Goal: Task Accomplishment & Management: Use online tool/utility

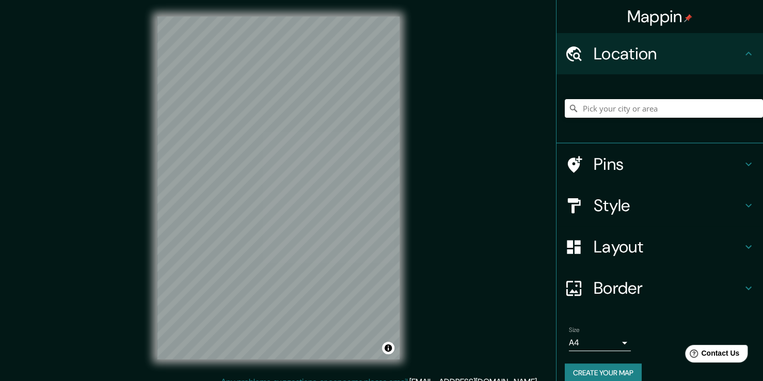
click at [615, 240] on h4 "Layout" at bounding box center [668, 246] width 149 height 21
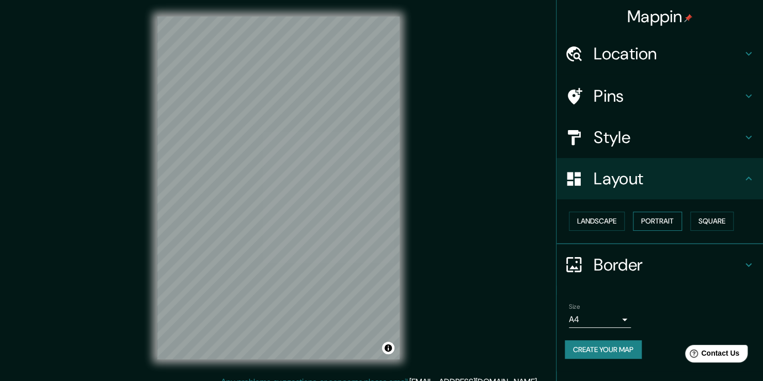
click at [656, 217] on button "Portrait" at bounding box center [657, 221] width 49 height 19
click at [609, 221] on button "Landscape" at bounding box center [597, 221] width 56 height 19
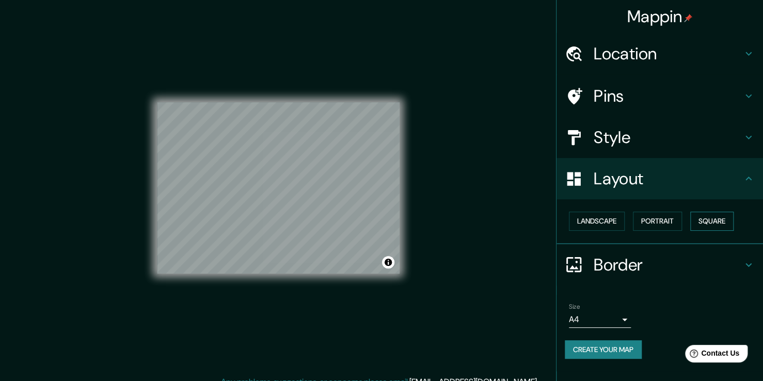
click at [716, 223] on button "Square" at bounding box center [711, 221] width 43 height 19
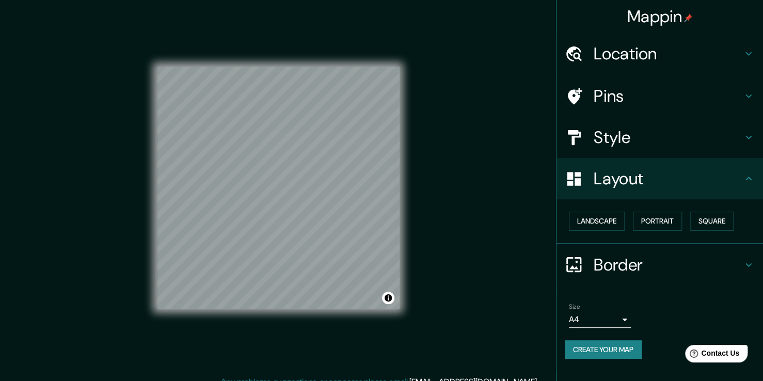
click at [639, 256] on h4 "Border" at bounding box center [668, 265] width 149 height 21
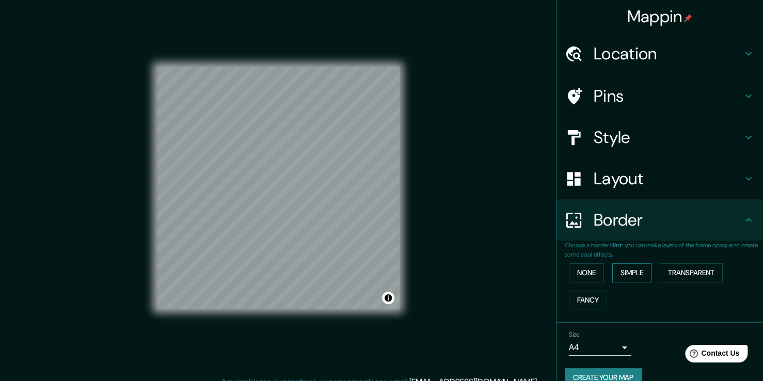
click at [630, 281] on button "Simple" at bounding box center [631, 272] width 39 height 19
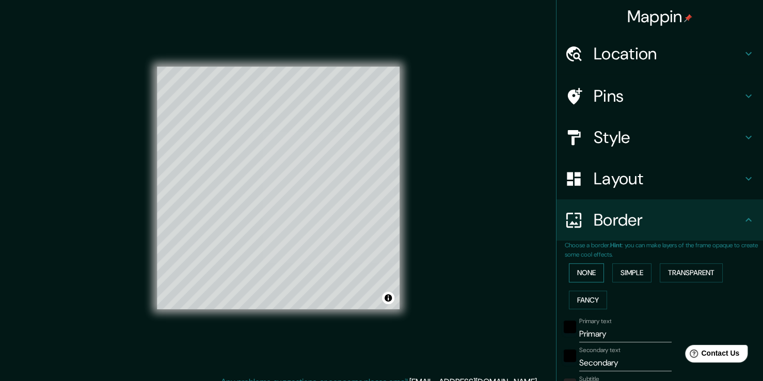
click at [584, 272] on button "None" at bounding box center [586, 272] width 35 height 19
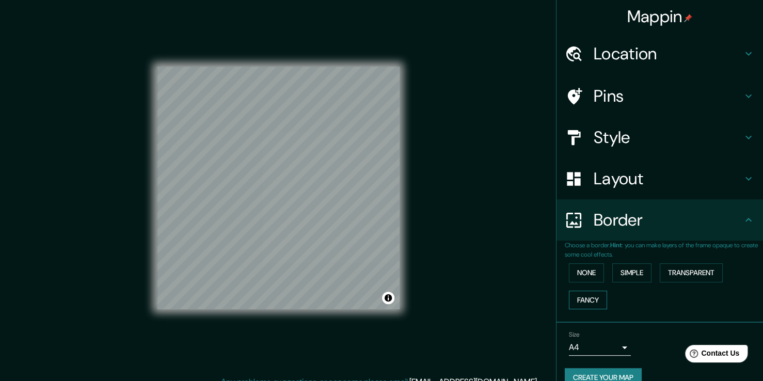
click at [580, 293] on button "Fancy" at bounding box center [588, 300] width 38 height 19
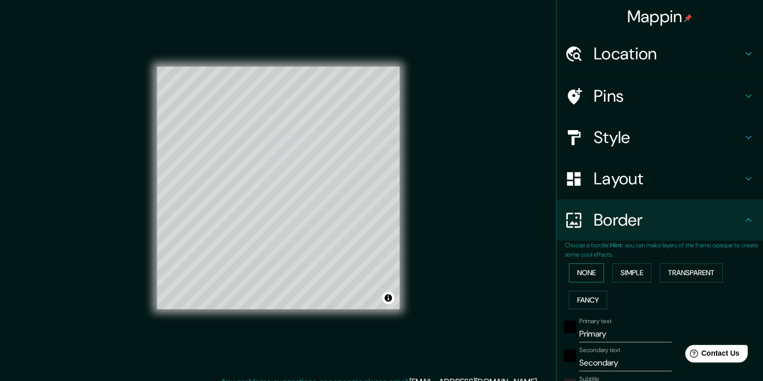
click at [590, 272] on button "None" at bounding box center [586, 272] width 35 height 19
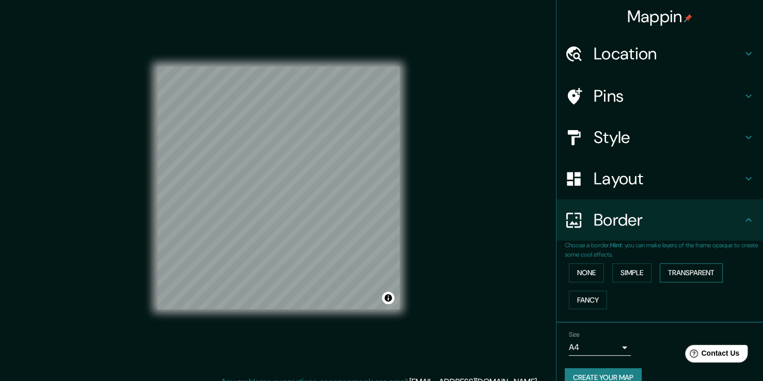
click at [693, 275] on button "Transparent" at bounding box center [691, 272] width 63 height 19
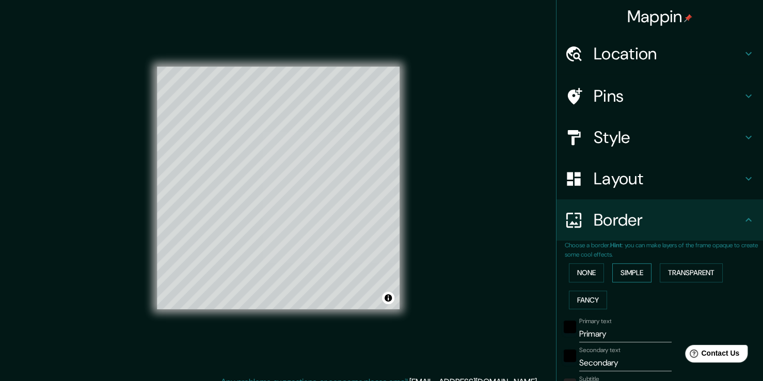
click at [612, 275] on button "Simple" at bounding box center [631, 272] width 39 height 19
click at [589, 274] on button "None" at bounding box center [586, 272] width 35 height 19
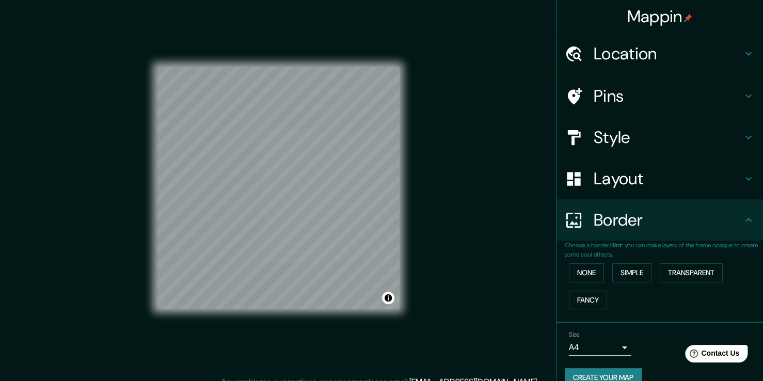
click at [649, 176] on h4 "Layout" at bounding box center [668, 178] width 149 height 21
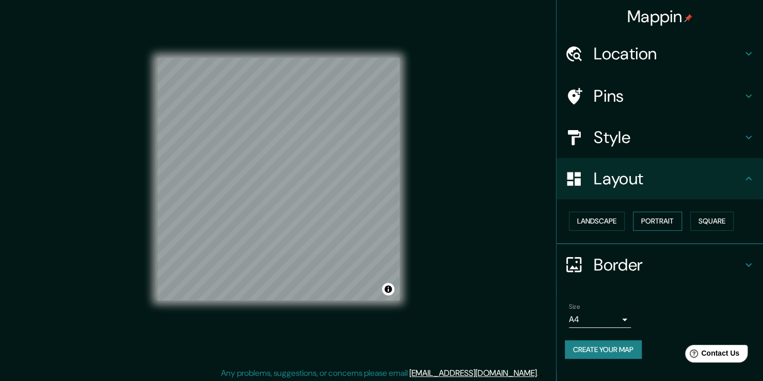
scroll to position [11, 0]
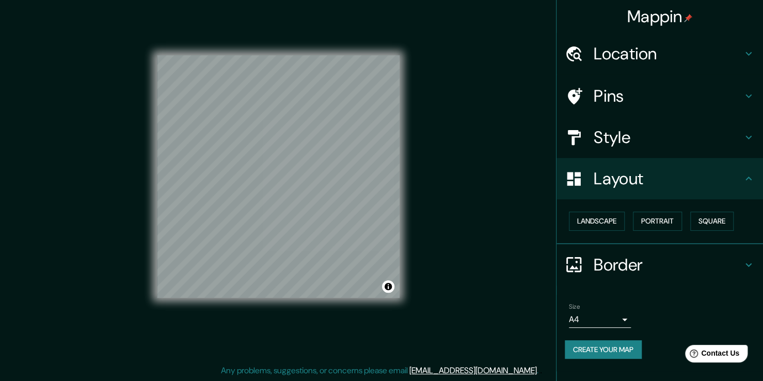
click at [607, 314] on body "Mappin Location Pins Style Layout Landscape Portrait Square Border Choose a bor…" at bounding box center [381, 179] width 763 height 381
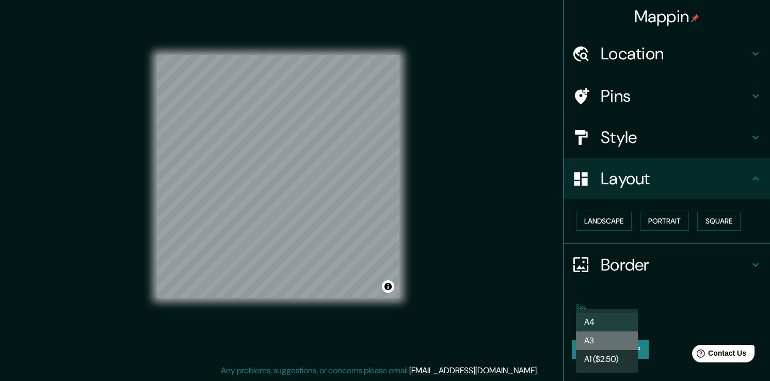
click at [613, 345] on li "A3" at bounding box center [607, 340] width 62 height 19
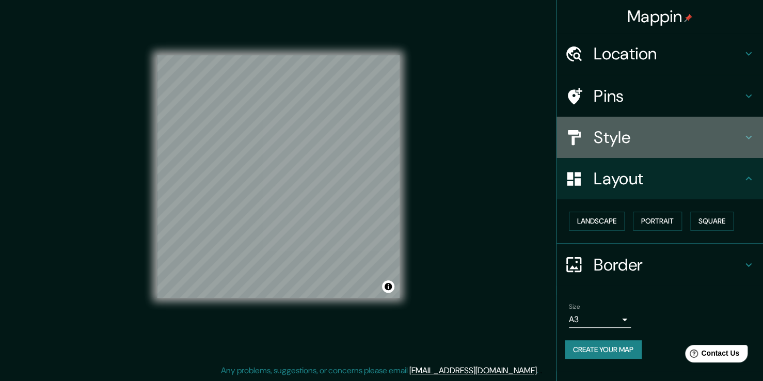
click at [652, 136] on h4 "Style" at bounding box center [668, 137] width 149 height 21
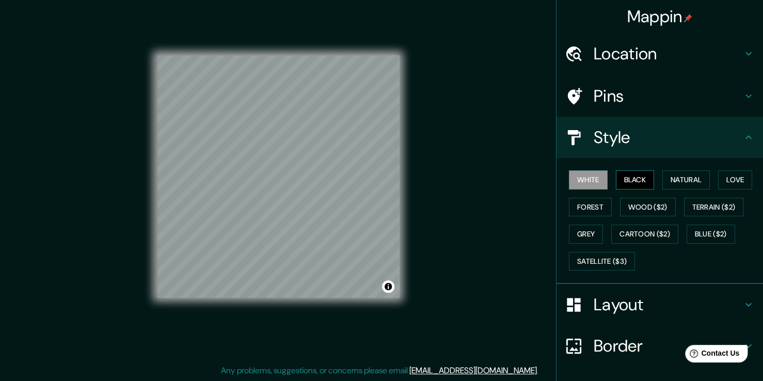
click at [644, 176] on button "Black" at bounding box center [635, 179] width 39 height 19
click at [668, 175] on button "Natural" at bounding box center [685, 179] width 47 height 19
click at [704, 179] on div "White Black Natural Love Forest Wood ($2) Terrain ($2) Grey Cartoon ($2) Blue (…" at bounding box center [664, 220] width 198 height 108
click at [662, 182] on button "Natural" at bounding box center [685, 179] width 47 height 19
click at [635, 182] on button "Black" at bounding box center [635, 179] width 39 height 19
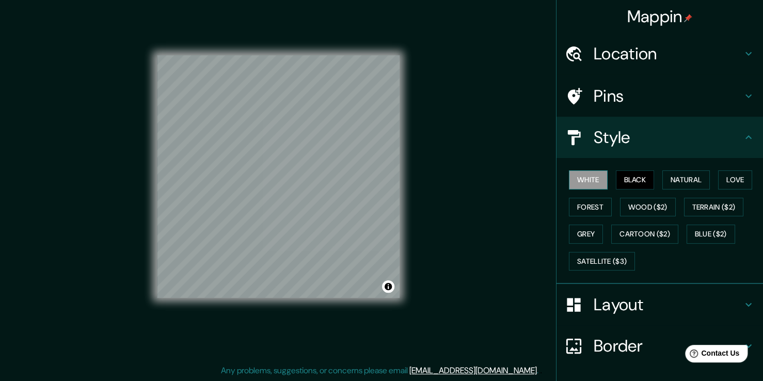
click at [598, 182] on button "White" at bounding box center [588, 179] width 39 height 19
click at [606, 210] on div "White Black Natural Love Forest Wood ($2) Terrain ($2) Grey Cartoon ($2) Blue (…" at bounding box center [664, 220] width 198 height 108
click at [592, 203] on button "Forest" at bounding box center [590, 207] width 43 height 19
click at [591, 177] on button "White" at bounding box center [588, 179] width 39 height 19
click at [632, 204] on button "Wood ($2)" at bounding box center [648, 207] width 56 height 19
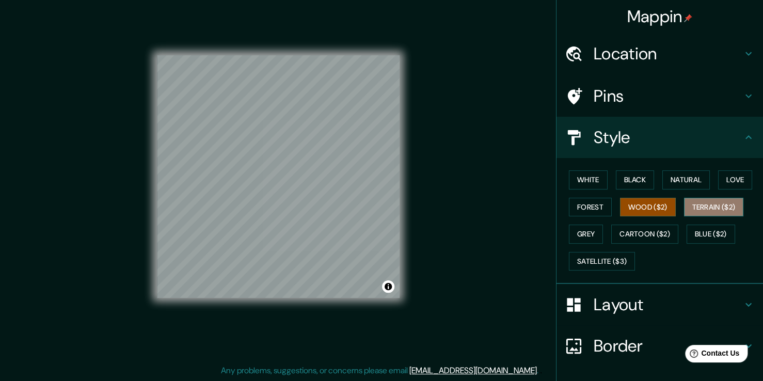
click at [684, 206] on button "Terrain ($2)" at bounding box center [714, 207] width 60 height 19
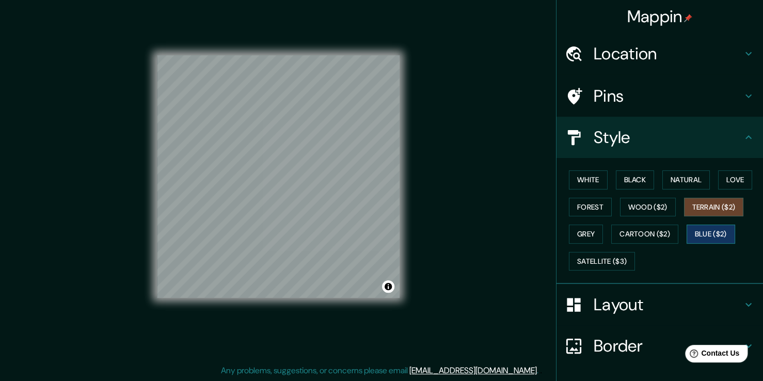
click at [696, 233] on button "Blue ($2)" at bounding box center [711, 234] width 49 height 19
click at [661, 232] on button "Cartoon ($2)" at bounding box center [644, 234] width 67 height 19
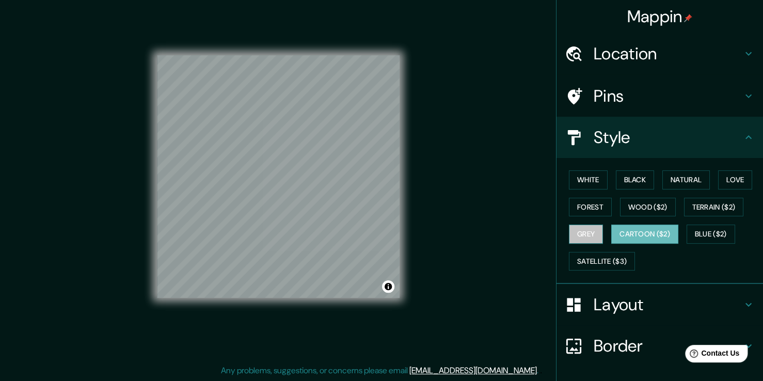
click at [593, 233] on button "Grey" at bounding box center [586, 234] width 34 height 19
click at [589, 212] on button "Forest" at bounding box center [590, 207] width 43 height 19
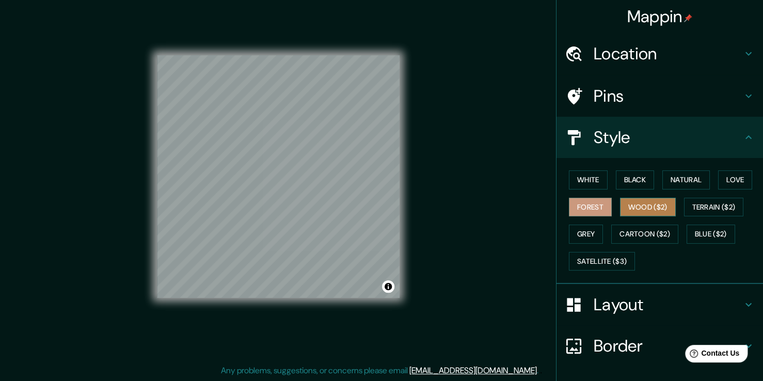
click at [626, 213] on button "Wood ($2)" at bounding box center [648, 207] width 56 height 19
click at [595, 190] on div "White Black Natural Love Forest Wood ($2) Terrain ($2) Grey Cartoon ($2) Blue (…" at bounding box center [664, 220] width 198 height 108
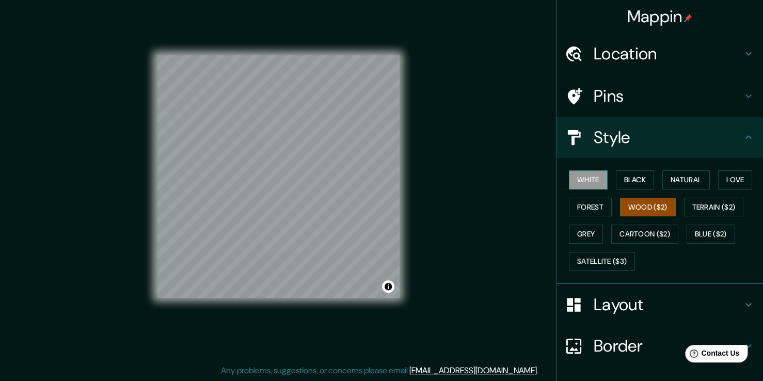
click at [591, 183] on button "White" at bounding box center [588, 179] width 39 height 19
click at [628, 182] on button "Black" at bounding box center [635, 179] width 39 height 19
click at [596, 179] on button "White" at bounding box center [588, 179] width 39 height 19
click at [617, 178] on button "Black" at bounding box center [635, 179] width 39 height 19
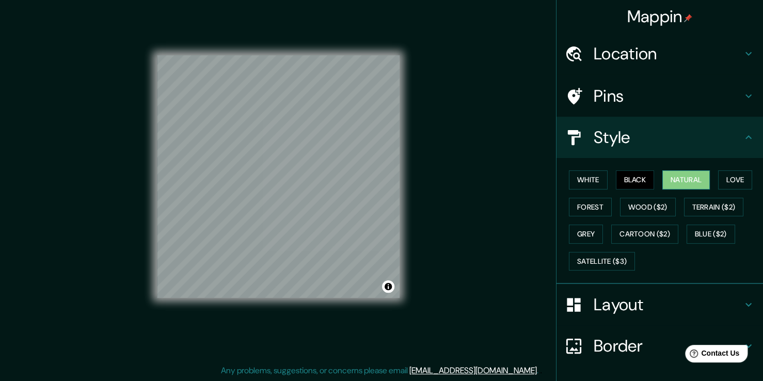
click at [671, 182] on button "Natural" at bounding box center [685, 179] width 47 height 19
click at [648, 194] on div "White Black Natural Love Forest Wood ($2) Terrain ($2) Grey Cartoon ($2) Blue (…" at bounding box center [664, 220] width 198 height 108
click at [697, 230] on button "Blue ($2)" at bounding box center [711, 234] width 49 height 19
click at [647, 133] on h4 "Style" at bounding box center [668, 137] width 149 height 21
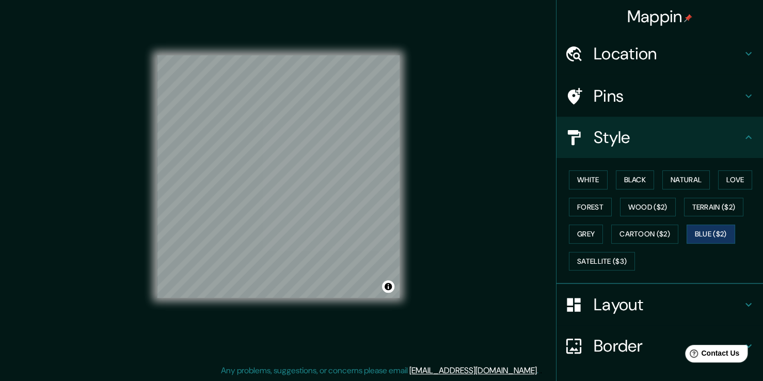
click at [621, 314] on div "Layout" at bounding box center [660, 304] width 206 height 41
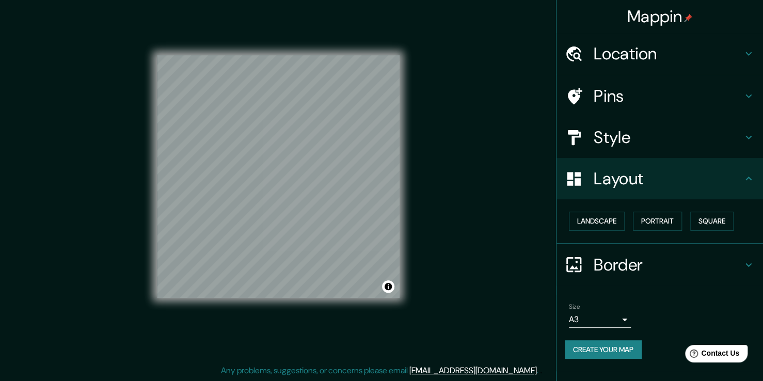
click at [707, 234] on div "Landscape [GEOGRAPHIC_DATA]" at bounding box center [660, 221] width 206 height 45
click at [706, 223] on button "Square" at bounding box center [711, 221] width 43 height 19
click at [703, 218] on button "Square" at bounding box center [711, 221] width 43 height 19
click at [656, 223] on button "Portrait" at bounding box center [657, 221] width 49 height 19
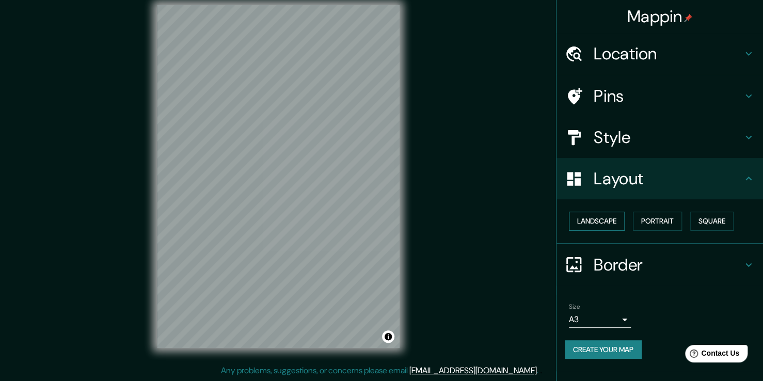
click at [622, 220] on button "Landscape" at bounding box center [597, 221] width 56 height 19
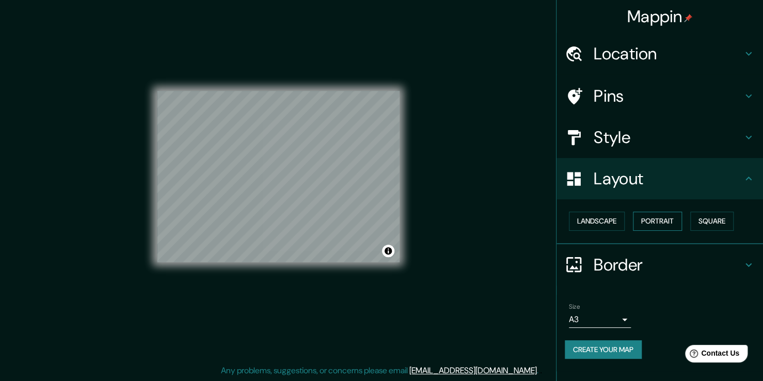
click at [666, 220] on button "Portrait" at bounding box center [657, 221] width 49 height 19
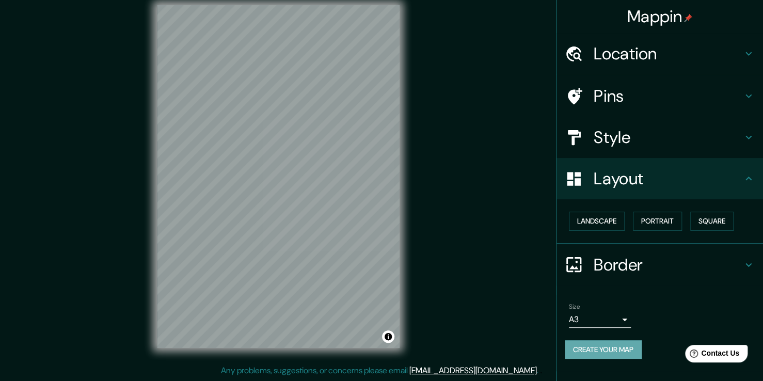
click at [626, 345] on button "Create your map" at bounding box center [603, 349] width 77 height 19
click at [462, 264] on div "Mappin Location Pins Style Layout Landscape Portrait Square Border Choose a bor…" at bounding box center [381, 185] width 763 height 392
click at [483, 153] on div "Mappin Location Pins Style Layout Landscape Portrait Square Border Choose a bor…" at bounding box center [381, 185] width 763 height 392
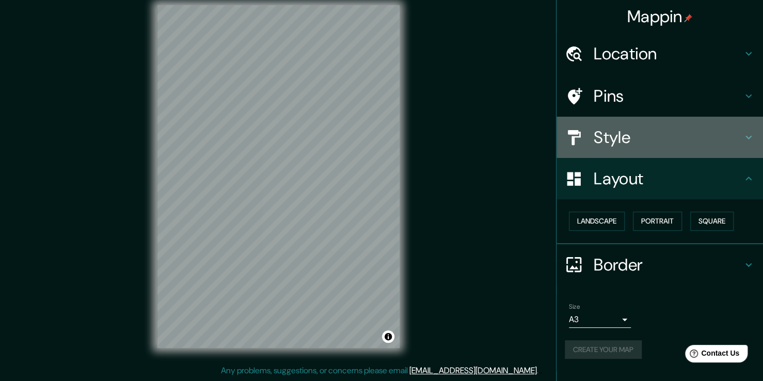
click at [616, 147] on h4 "Style" at bounding box center [668, 137] width 149 height 21
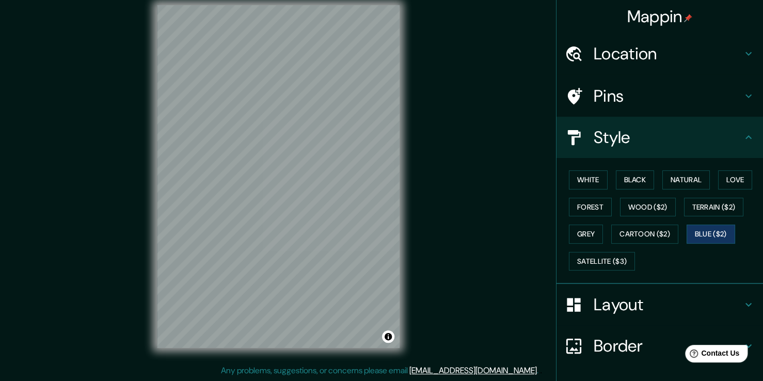
click at [664, 101] on h4 "Pins" at bounding box center [668, 96] width 149 height 21
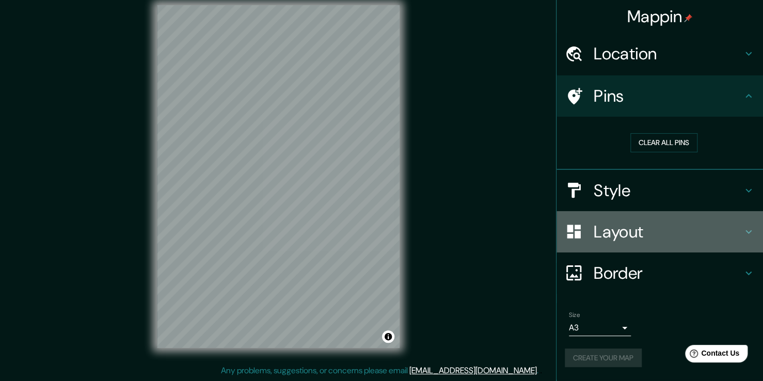
click at [683, 228] on h4 "Layout" at bounding box center [668, 231] width 149 height 21
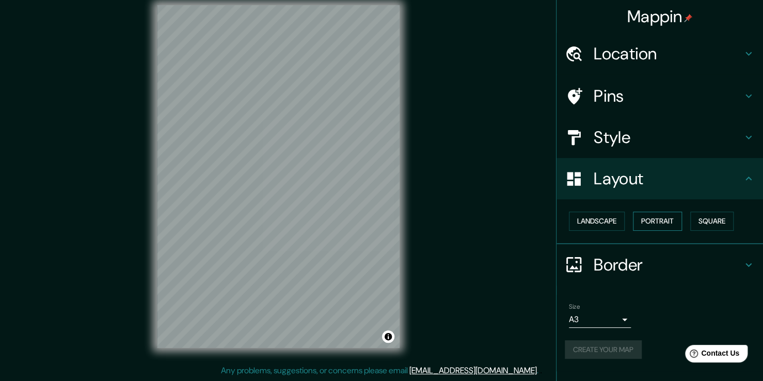
click at [669, 216] on button "Portrait" at bounding box center [657, 221] width 49 height 19
click at [711, 218] on button "Square" at bounding box center [711, 221] width 43 height 19
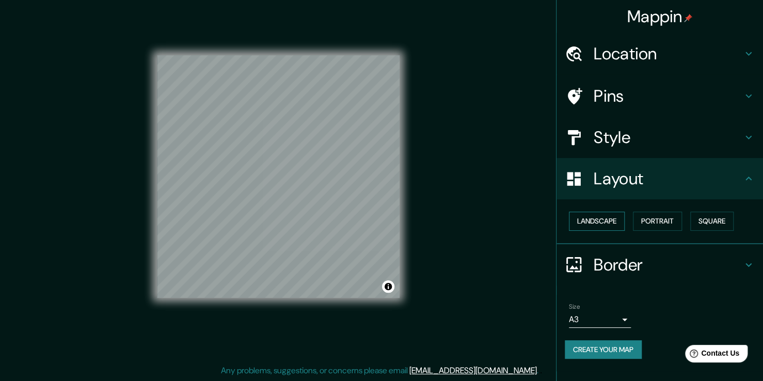
click at [582, 219] on button "Landscape" at bounding box center [597, 221] width 56 height 19
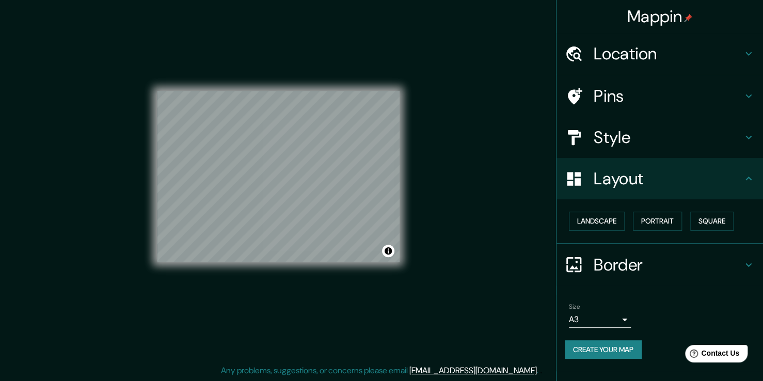
click at [344, 140] on div at bounding box center [344, 139] width 8 height 8
click at [351, 140] on div at bounding box center [351, 140] width 8 height 8
click at [344, 139] on div at bounding box center [344, 139] width 8 height 8
click at [349, 226] on div at bounding box center [347, 228] width 8 height 8
click at [348, 228] on div at bounding box center [347, 228] width 8 height 8
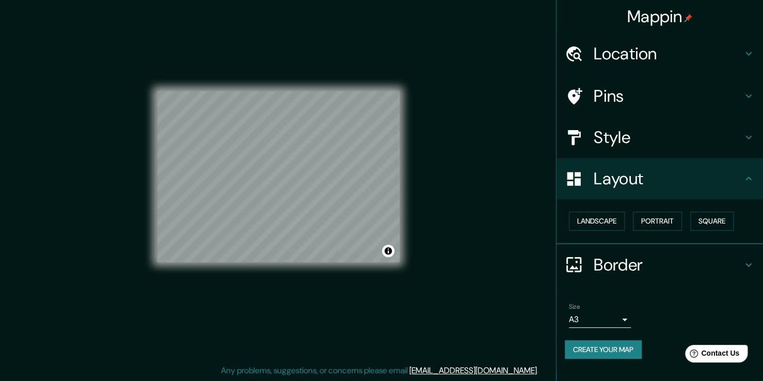
click at [675, 137] on h4 "Style" at bounding box center [668, 137] width 149 height 21
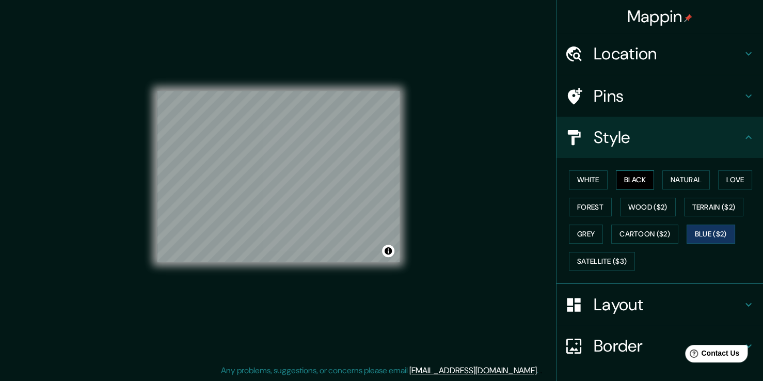
click at [633, 177] on button "Black" at bounding box center [635, 179] width 39 height 19
click at [592, 177] on button "White" at bounding box center [588, 179] width 39 height 19
click at [623, 176] on button "Black" at bounding box center [635, 179] width 39 height 19
click at [666, 171] on button "Natural" at bounding box center [685, 179] width 47 height 19
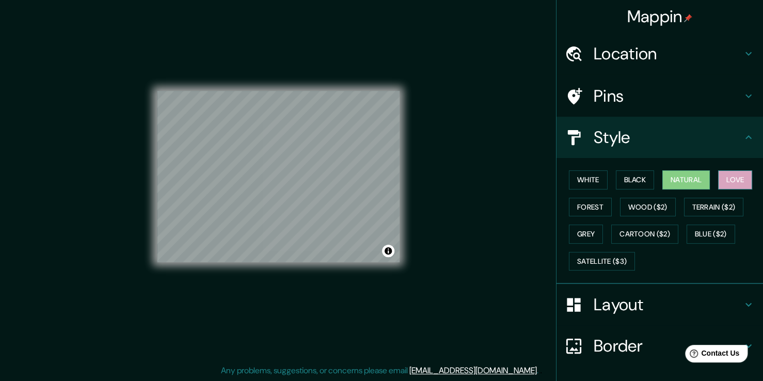
click at [719, 188] on button "Love" at bounding box center [735, 179] width 34 height 19
click at [640, 204] on button "Wood ($2)" at bounding box center [648, 207] width 56 height 19
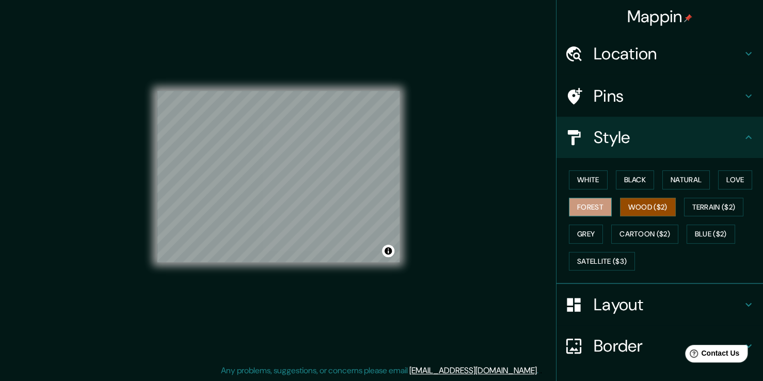
click at [591, 204] on button "Forest" at bounding box center [590, 207] width 43 height 19
click at [635, 205] on button "Wood ($2)" at bounding box center [648, 207] width 56 height 19
click at [582, 226] on button "Grey" at bounding box center [586, 234] width 34 height 19
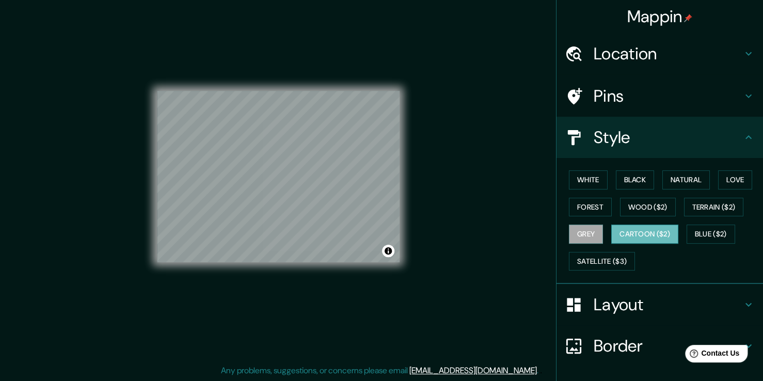
click at [632, 229] on button "Cartoon ($2)" at bounding box center [644, 234] width 67 height 19
click at [698, 235] on button "Blue ($2)" at bounding box center [711, 234] width 49 height 19
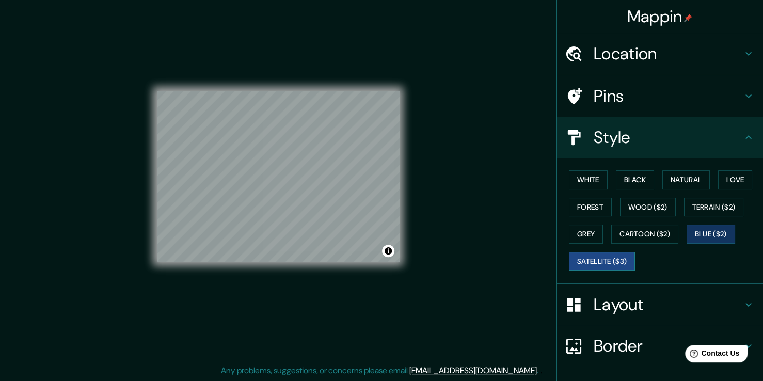
click at [605, 252] on button "Satellite ($3)" at bounding box center [602, 261] width 66 height 19
click at [605, 264] on button "Satellite ($3)" at bounding box center [602, 261] width 66 height 19
click at [577, 209] on button "Forest" at bounding box center [590, 207] width 43 height 19
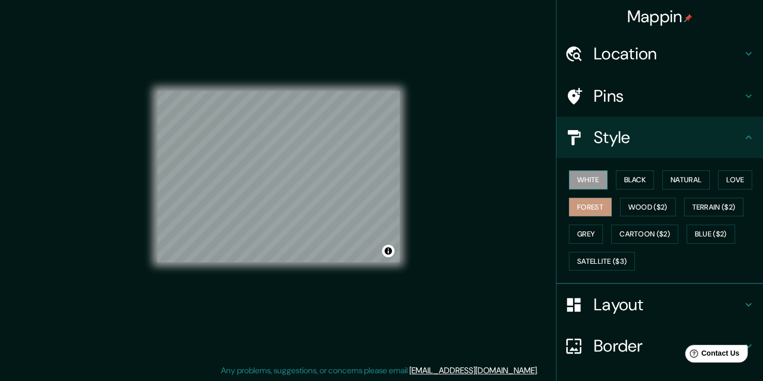
click at [578, 180] on button "White" at bounding box center [588, 179] width 39 height 19
click at [576, 234] on button "Grey" at bounding box center [586, 234] width 34 height 19
click at [578, 204] on button "Forest" at bounding box center [590, 207] width 43 height 19
click at [614, 237] on button "Cartoon ($2)" at bounding box center [644, 234] width 67 height 19
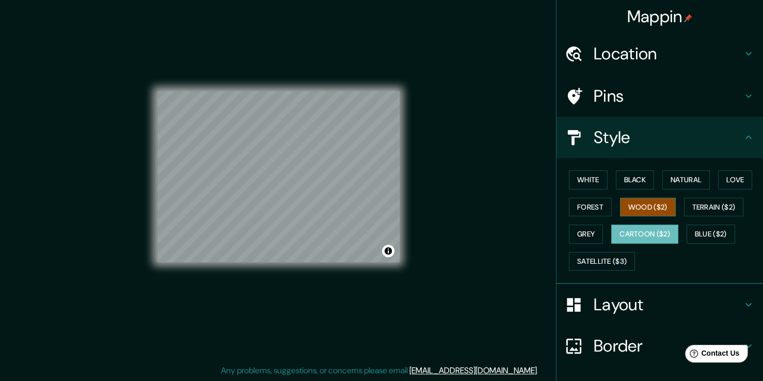
click at [632, 213] on button "Wood ($2)" at bounding box center [648, 207] width 56 height 19
click at [631, 185] on button "Black" at bounding box center [635, 179] width 39 height 19
